Goal: Task Accomplishment & Management: Complete application form

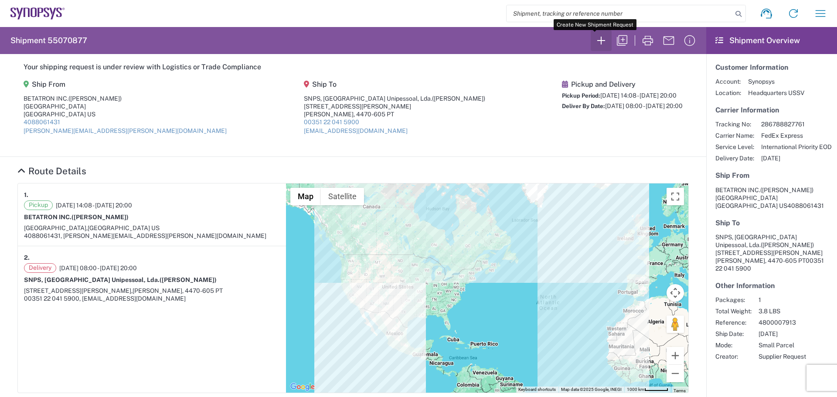
click at [594, 41] on icon "button" at bounding box center [601, 41] width 14 height 14
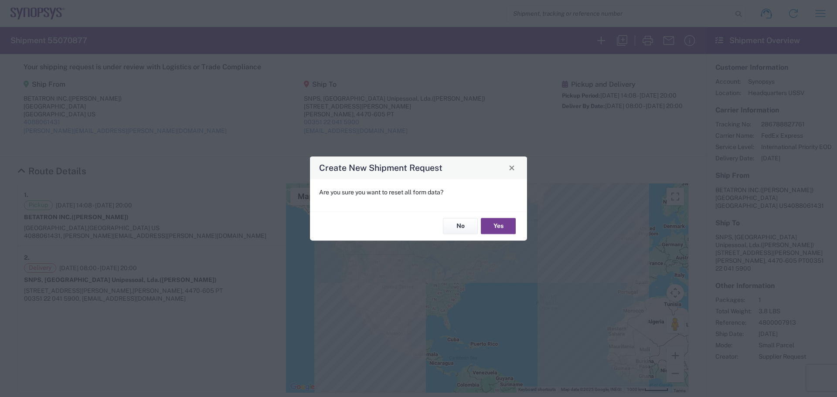
click at [492, 230] on button "Yes" at bounding box center [498, 226] width 35 height 16
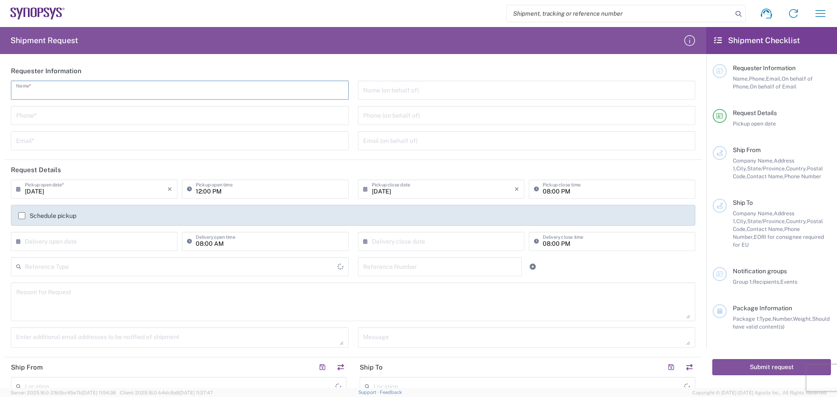
click at [50, 92] on input "text" at bounding box center [179, 89] width 327 height 15
type input "[PERSON_NAME]"
type input "4088061431"
type input "[PERSON_NAME][EMAIL_ADDRESS][PERSON_NAME][DOMAIN_NAME]"
type input "[GEOGRAPHIC_DATA]"
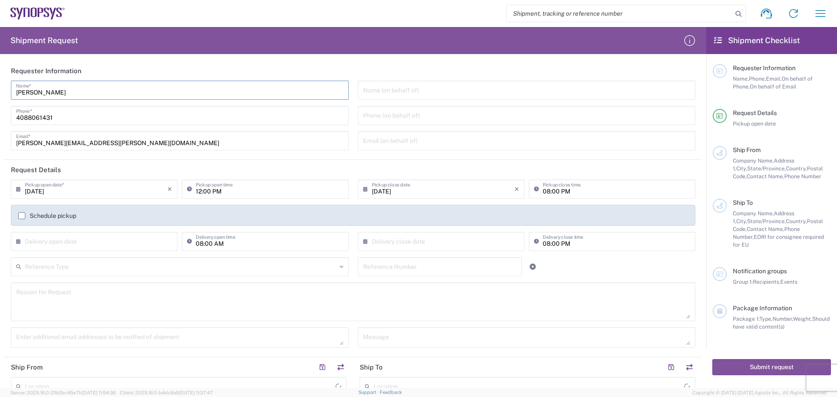
click at [372, 116] on input "tel" at bounding box center [526, 114] width 327 height 15
type input "[GEOGRAPHIC_DATA]"
type input "4088061431"
click at [25, 240] on input "text" at bounding box center [96, 240] width 142 height 15
click at [87, 320] on span "19" at bounding box center [82, 320] width 13 height 12
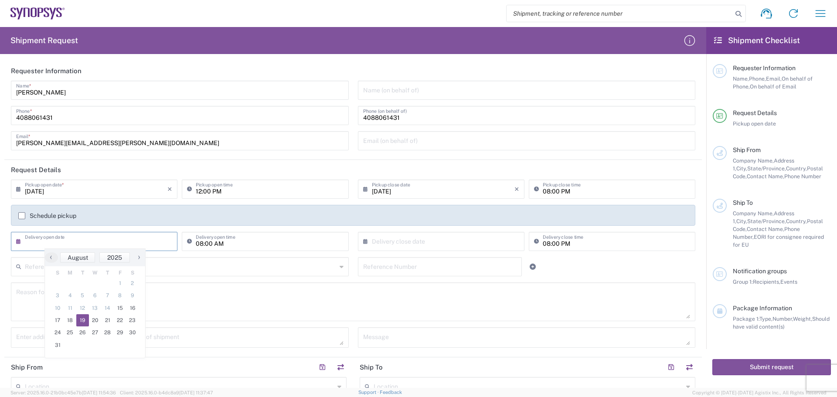
type input "[DATE]"
click at [372, 244] on input "text" at bounding box center [443, 240] width 142 height 15
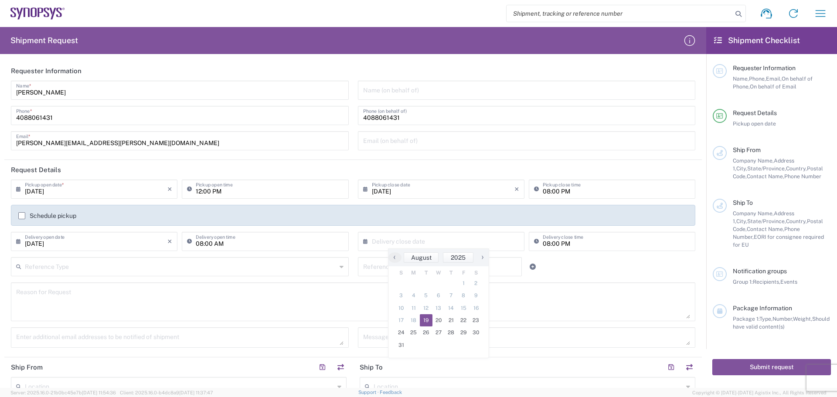
drag, startPoint x: 428, startPoint y: 321, endPoint x: 425, endPoint y: 314, distance: 7.4
click at [428, 321] on span "19" at bounding box center [426, 320] width 13 height 12
type input "[DATE]"
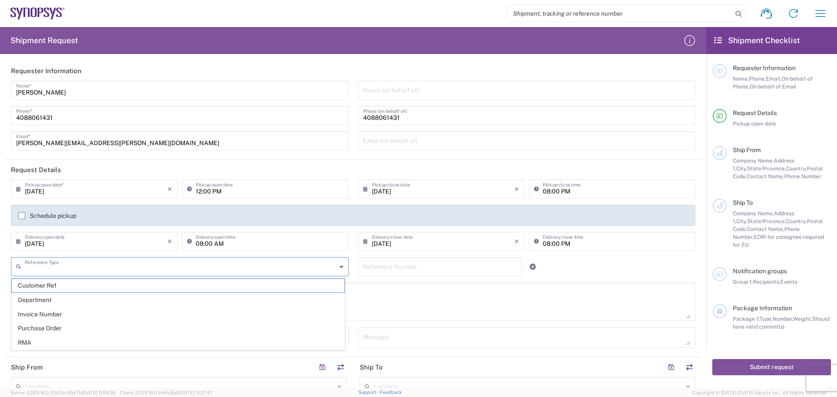
click at [32, 264] on input "text" at bounding box center [181, 265] width 312 height 15
click at [81, 286] on span "Customer Ref" at bounding box center [178, 286] width 332 height 14
type input "Customer Ref"
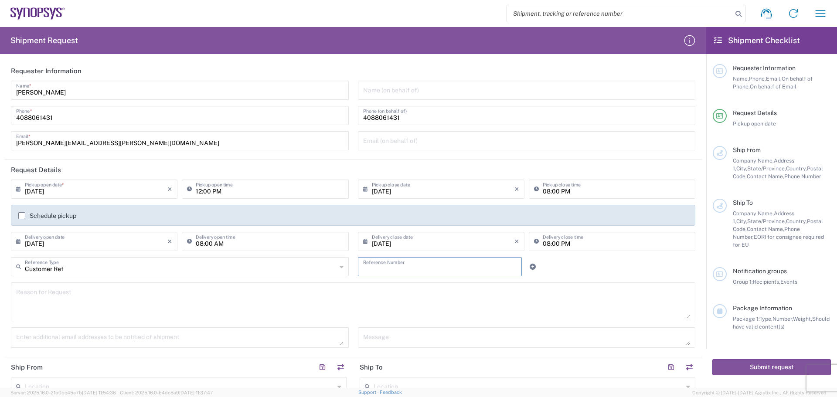
click at [369, 268] on input "text" at bounding box center [440, 265] width 154 height 15
type input "Gen5 ISI bds"
click at [27, 291] on textarea at bounding box center [353, 302] width 674 height 34
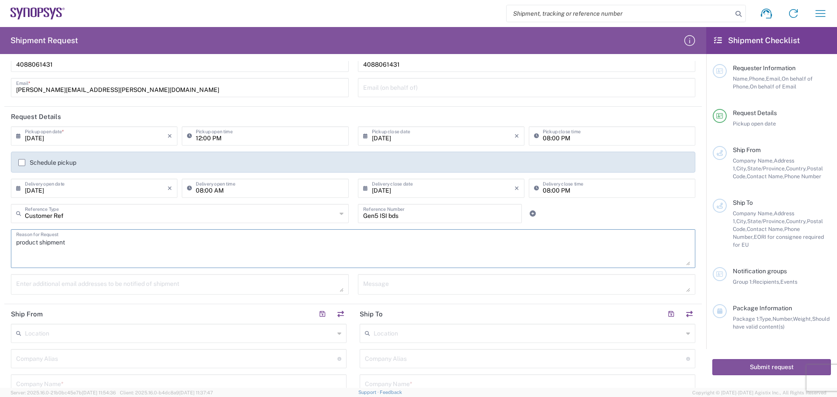
scroll to position [131, 0]
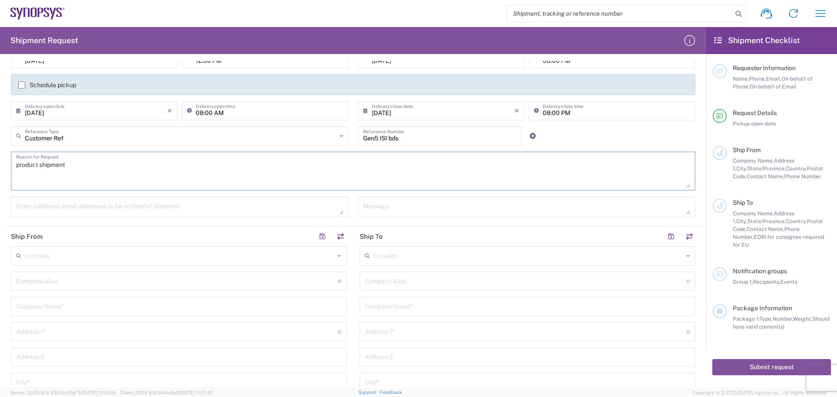
type textarea "product shipment"
click at [29, 279] on input "text" at bounding box center [176, 280] width 321 height 15
type input "Betatron Inc."
type input "[PERSON_NAME][EMAIL_ADDRESS][PERSON_NAME][DOMAIN_NAME]"
type input "Betatron Inc."
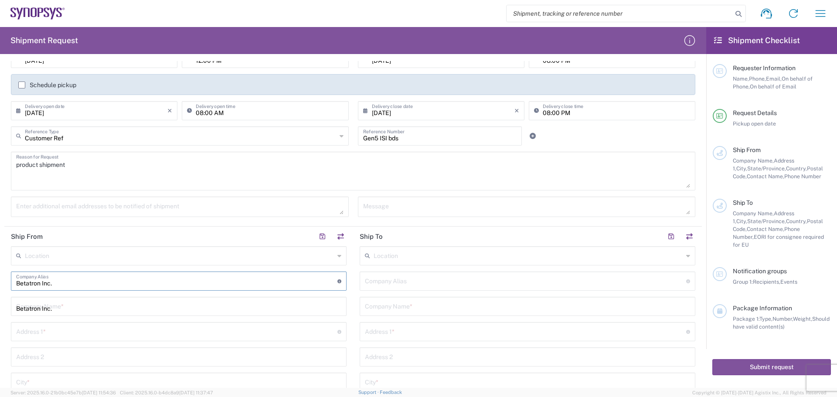
type input "[STREET_ADDRESS]"
type input "[GEOGRAPHIC_DATA][PERSON_NAME]"
type input "[US_STATE]"
type input "[GEOGRAPHIC_DATA]"
type input "95131"
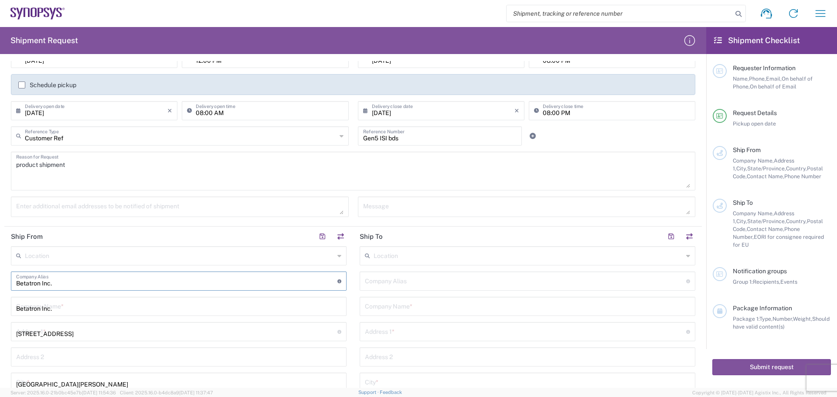
type input "4084531880"
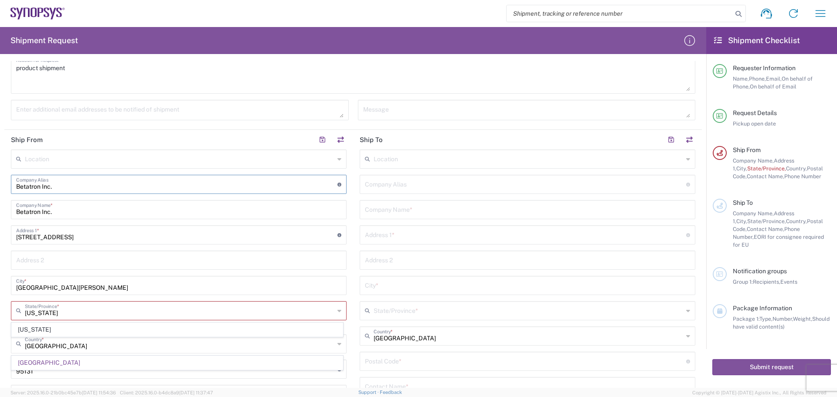
scroll to position [349, 0]
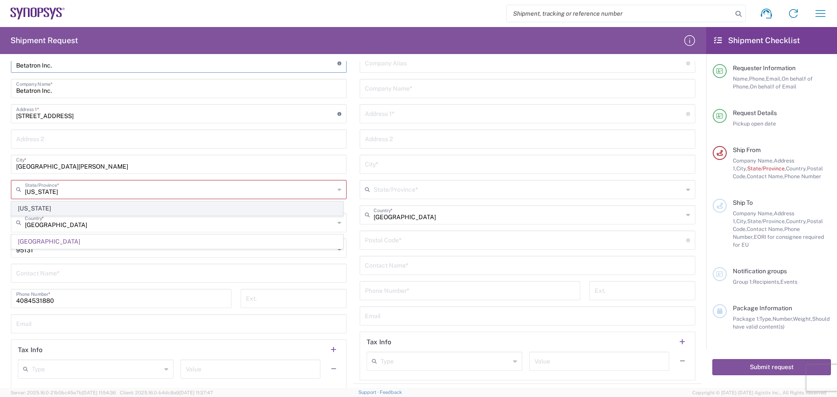
click at [135, 208] on span "[US_STATE]" at bounding box center [177, 209] width 331 height 14
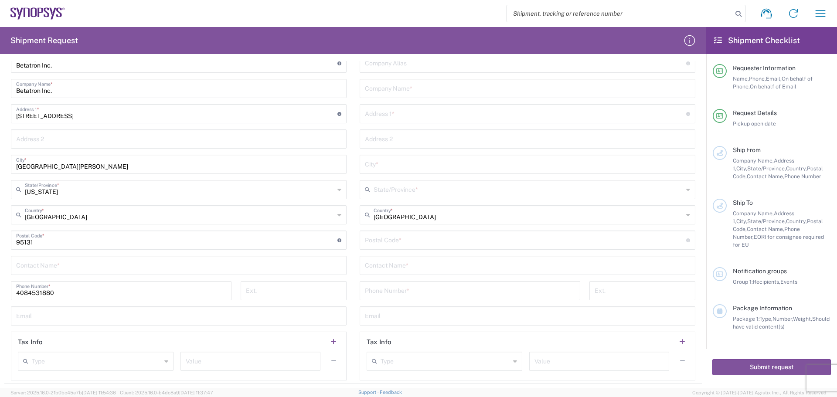
click at [33, 265] on input "text" at bounding box center [178, 264] width 325 height 15
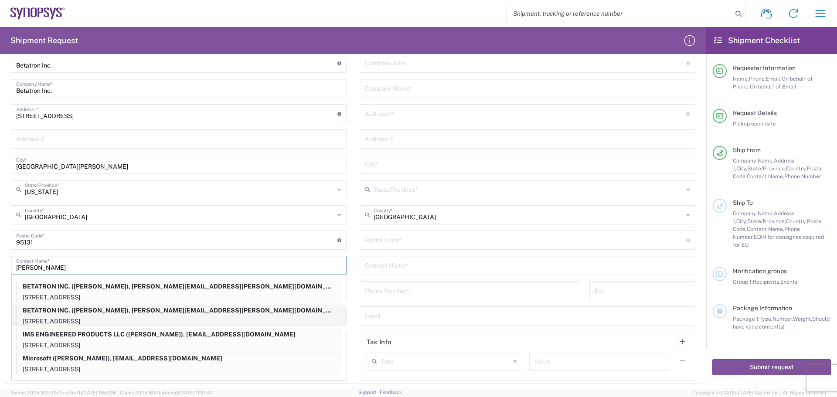
type input "[PERSON_NAME]"
click at [94, 319] on p "[STREET_ADDRESS]" at bounding box center [179, 321] width 324 height 11
type input "BETATRON INC."
type input "[GEOGRAPHIC_DATA]"
type input "[US_STATE]"
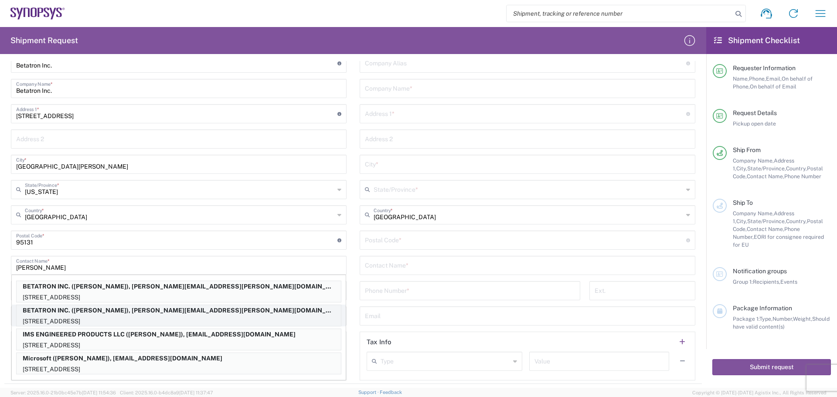
type input "[PERSON_NAME]"
type input "4088061431"
type input "[PERSON_NAME][EMAIL_ADDRESS][PERSON_NAME][DOMAIN_NAME]"
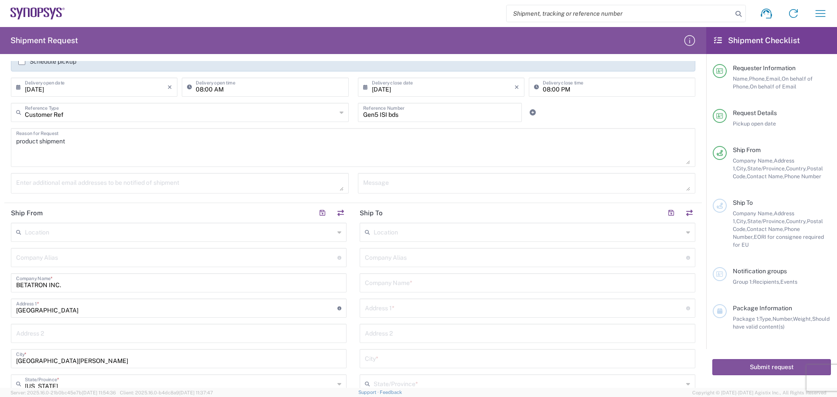
scroll to position [131, 0]
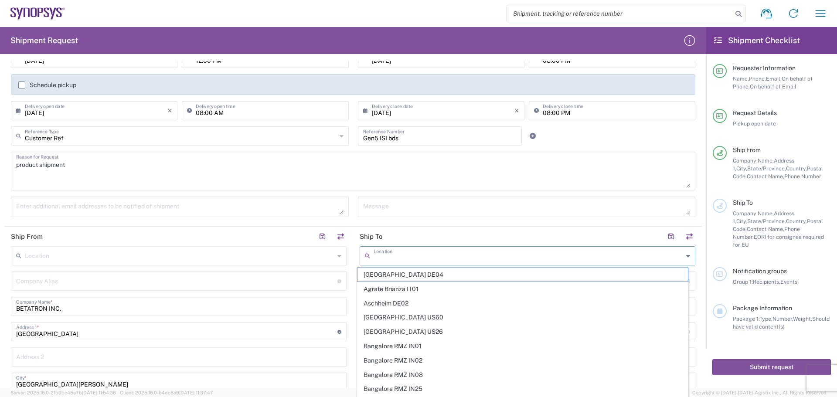
click at [381, 257] on input "text" at bounding box center [527, 254] width 309 height 15
type input "h"
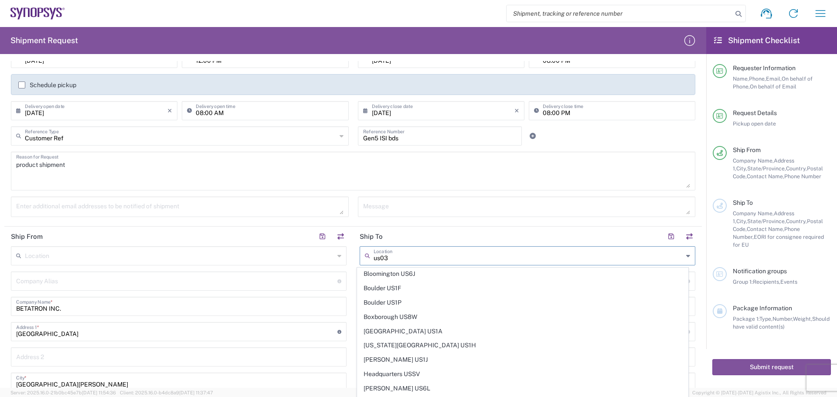
scroll to position [0, 0]
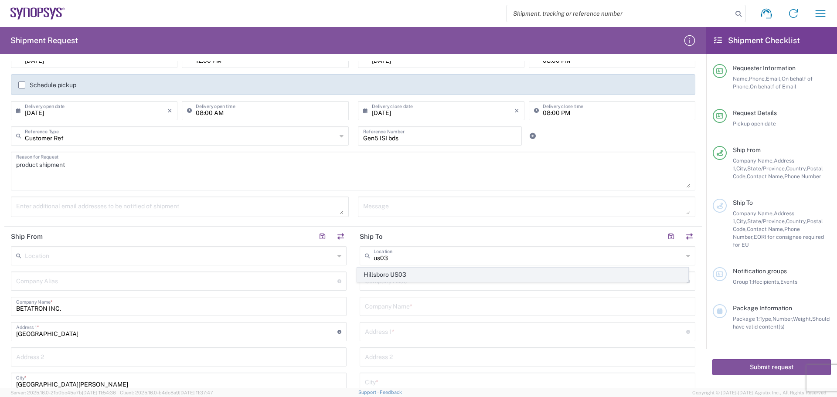
click at [427, 278] on span "Hillsboro US03" at bounding box center [522, 275] width 331 height 14
type input "Hillsboro US03"
type input "Synopsys Inc"
type input "[STREET_ADDRESS][PERSON_NAME]"
type input "Suite 400"
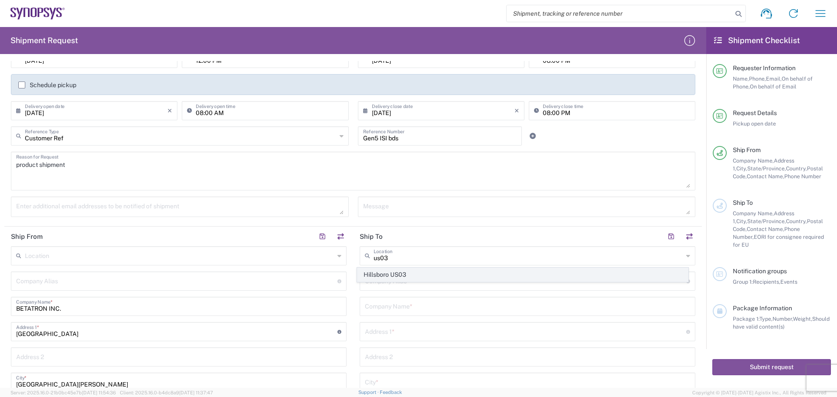
type input "Hillsboro"
type input "[US_STATE]"
type input "97124"
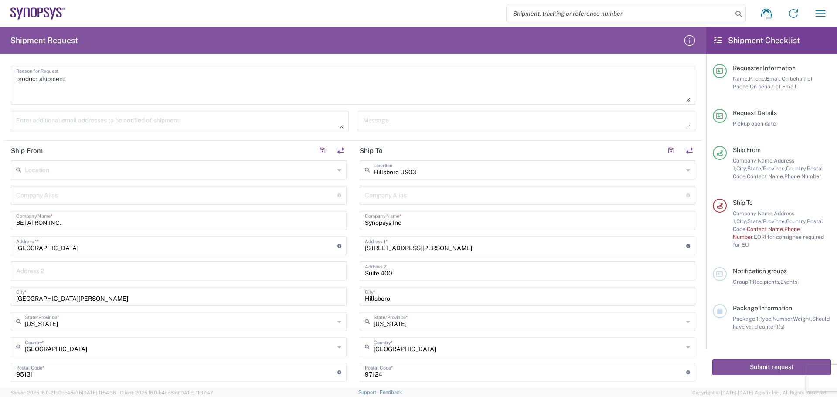
scroll to position [349, 0]
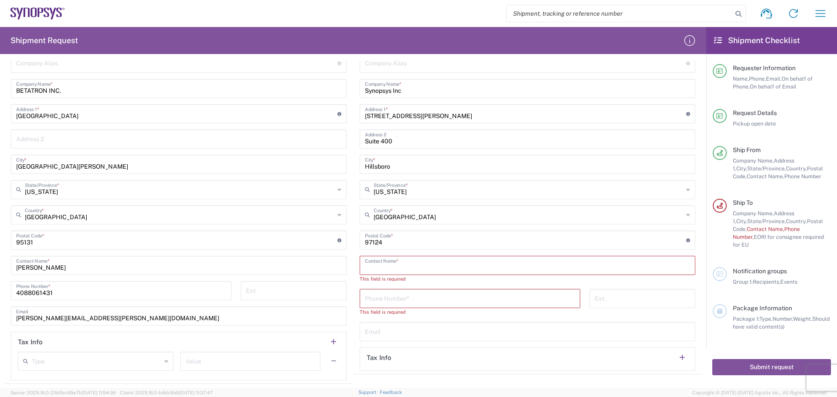
click at [369, 264] on input "text" at bounding box center [527, 264] width 325 height 15
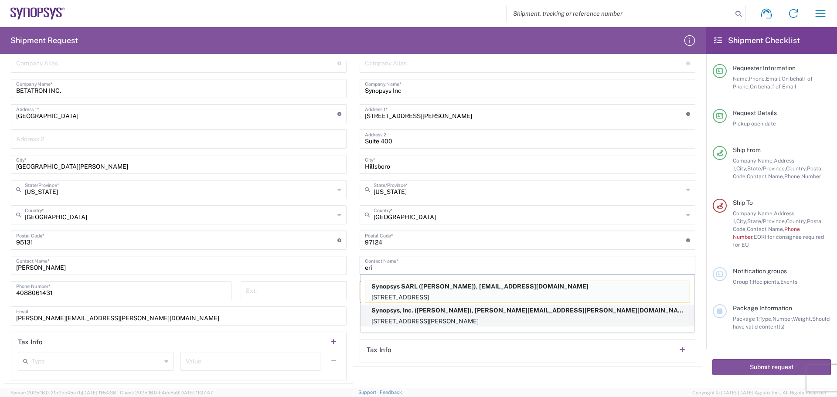
type input "eri"
click at [404, 314] on p "Synopsys, Inc. ([PERSON_NAME]), [PERSON_NAME][EMAIL_ADDRESS][PERSON_NAME][DOMAI…" at bounding box center [527, 310] width 324 height 11
type input "Synopsys Hillsboro"
type input "Synopsys, Inc."
type input "[STREET_ADDRESS][PERSON_NAME]"
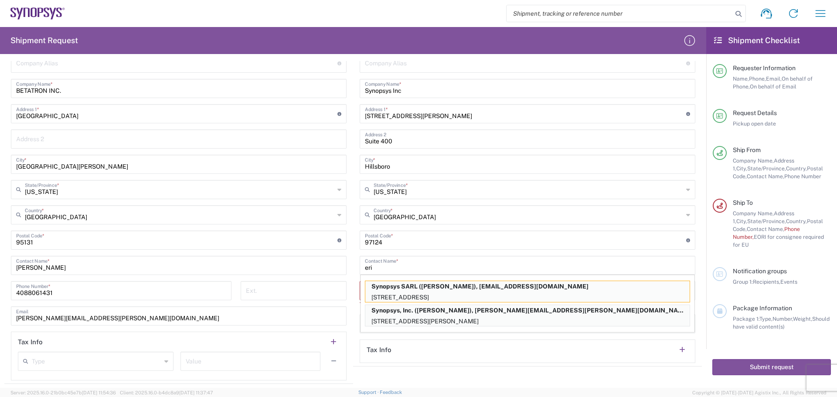
type input "[PERSON_NAME]"
type input "5038808195"
type input "[PERSON_NAME][EMAIL_ADDRESS][PERSON_NAME][DOMAIN_NAME]"
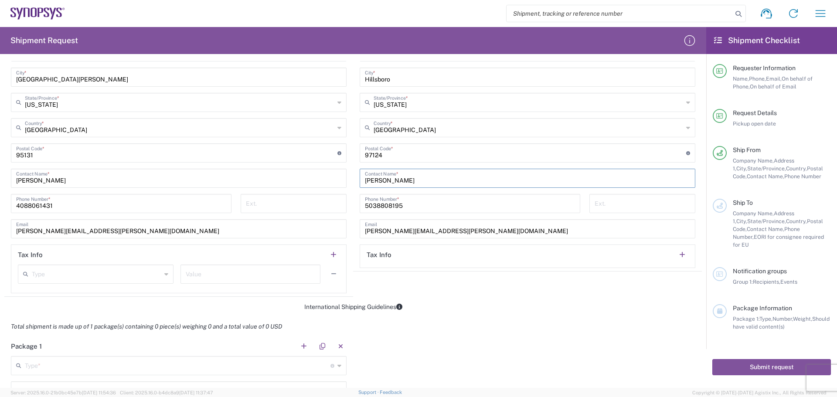
scroll to position [566, 0]
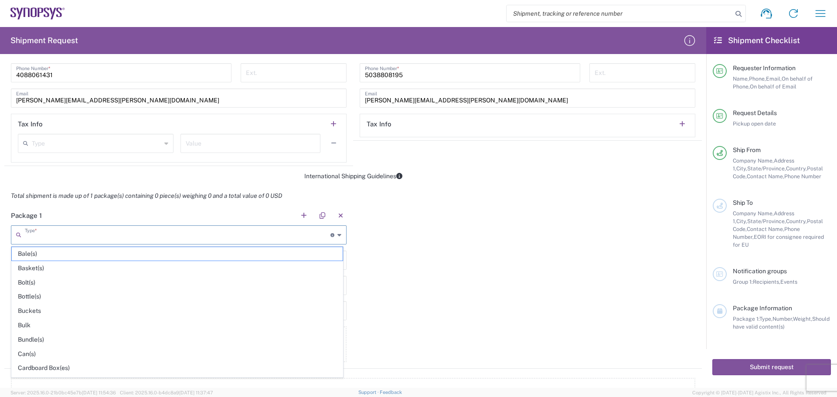
click at [35, 234] on input "text" at bounding box center [177, 234] width 305 height 15
click at [99, 375] on span "Cardboard Box(es)" at bounding box center [177, 368] width 331 height 14
type input "Cardboard Box(es)"
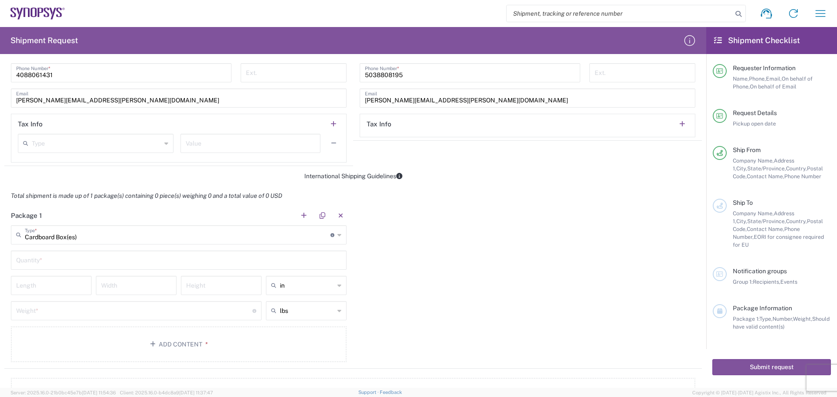
click at [36, 258] on input "text" at bounding box center [178, 259] width 325 height 15
type input "1"
click at [47, 287] on input "number" at bounding box center [51, 284] width 70 height 15
type input "27"
type input "23"
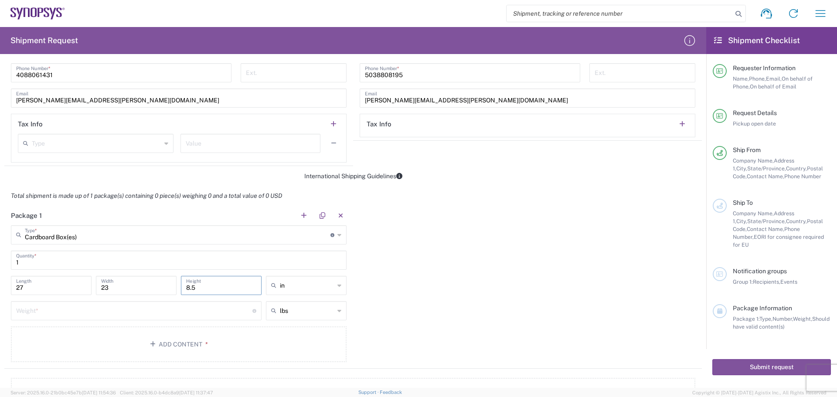
type input "8.5"
click at [64, 309] on input "number" at bounding box center [134, 309] width 236 height 15
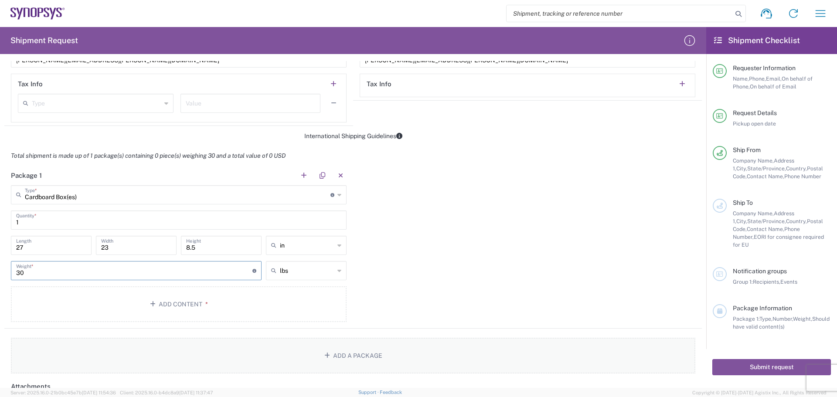
scroll to position [697, 0]
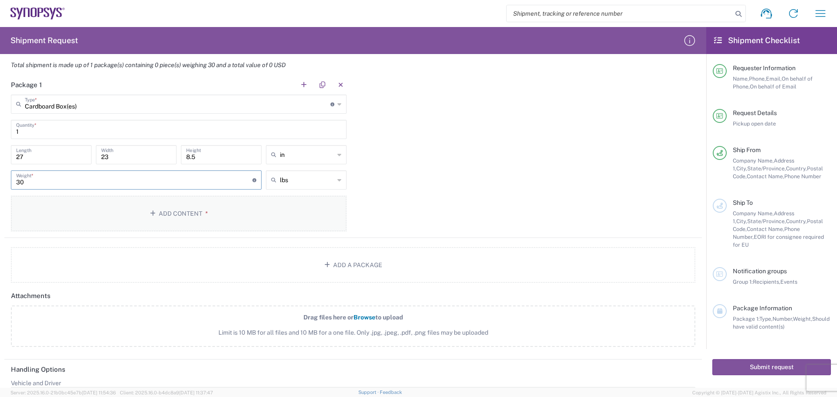
type input "30"
click at [79, 215] on button "Add Content *" at bounding box center [179, 214] width 336 height 36
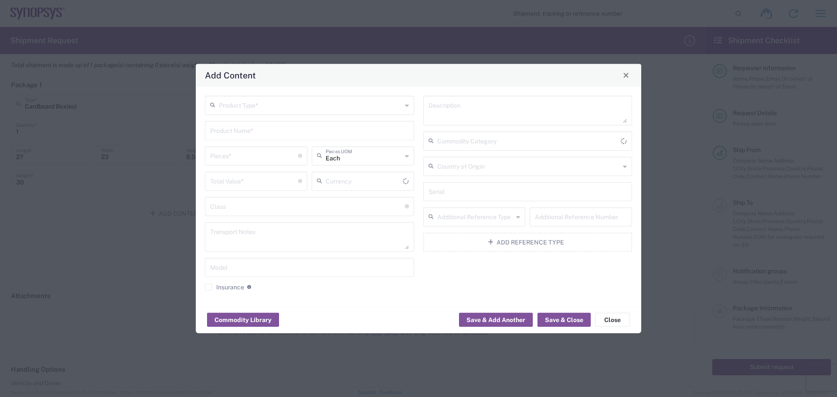
type input "US Dollar"
click at [407, 107] on icon at bounding box center [407, 105] width 4 height 14
click at [310, 139] on span "General Commodity" at bounding box center [309, 139] width 207 height 14
type input "General Commodity"
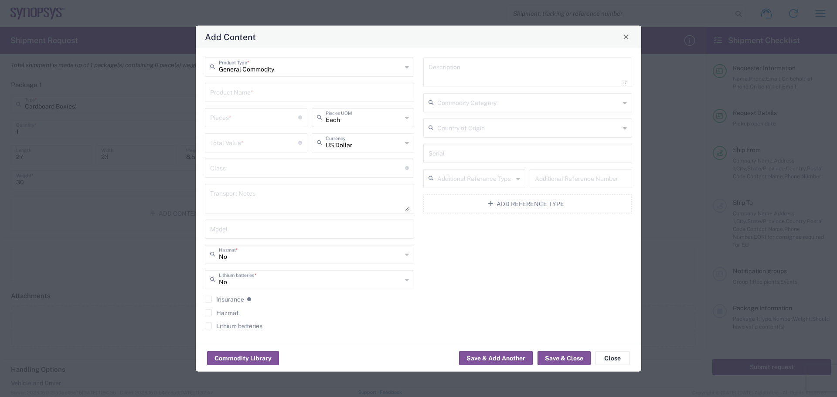
click at [219, 96] on input "text" at bounding box center [309, 91] width 199 height 15
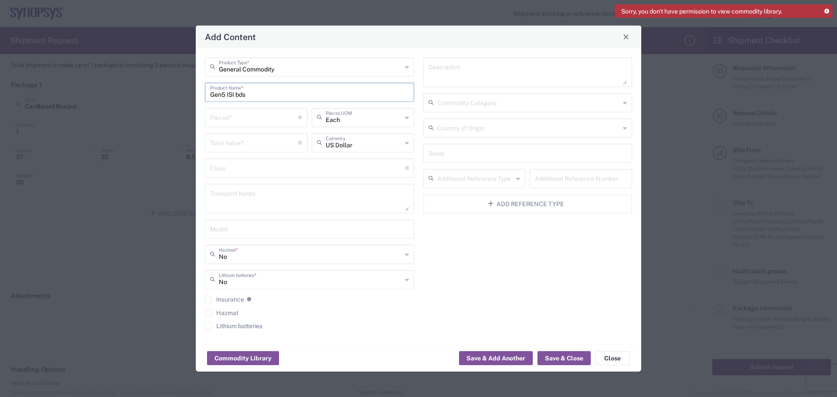
type input "Gen5 ISI bds"
click at [221, 119] on input "number" at bounding box center [254, 116] width 88 height 15
type input "30"
click at [214, 145] on input "number" at bounding box center [254, 141] width 88 height 15
type input "60000"
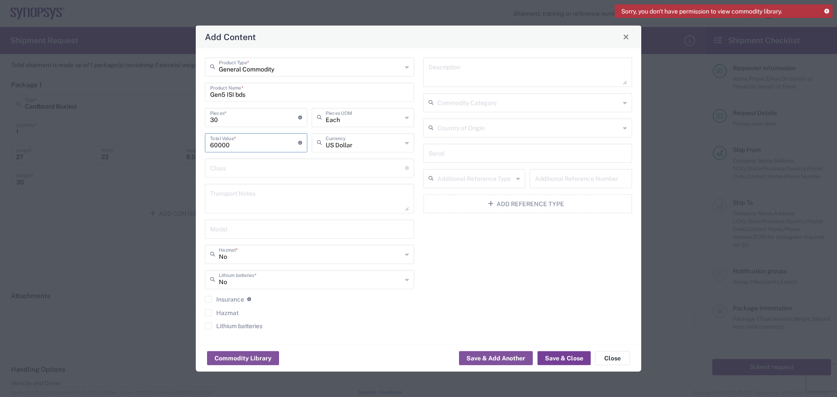
click at [567, 363] on button "Save & Close" at bounding box center [563, 358] width 53 height 14
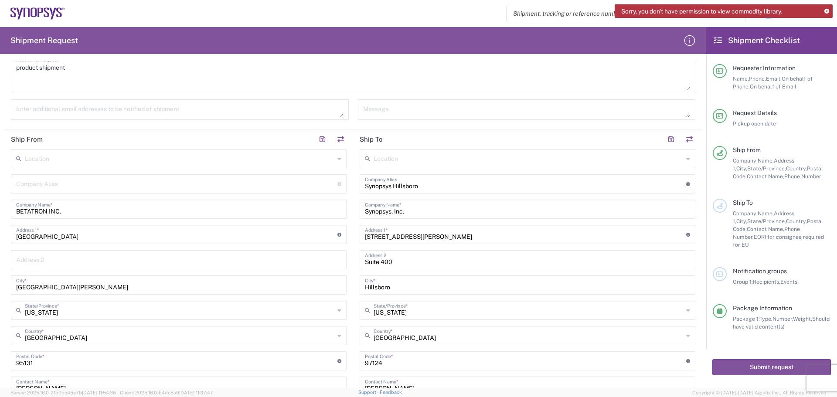
scroll to position [349, 0]
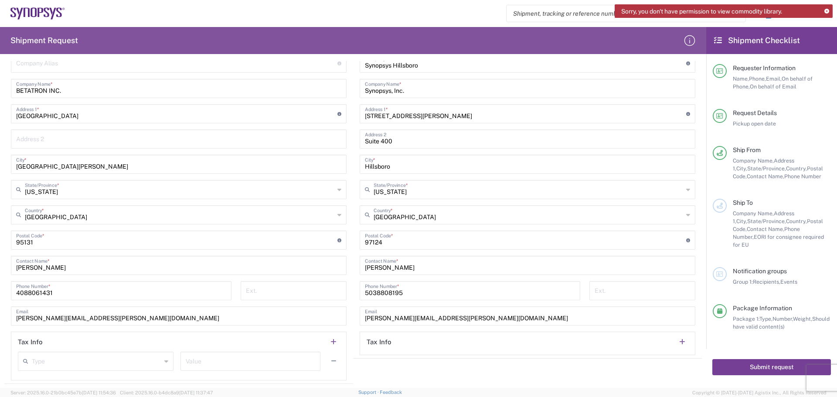
click at [764, 359] on button "Submit request" at bounding box center [771, 367] width 119 height 16
